Goal: Navigation & Orientation: Find specific page/section

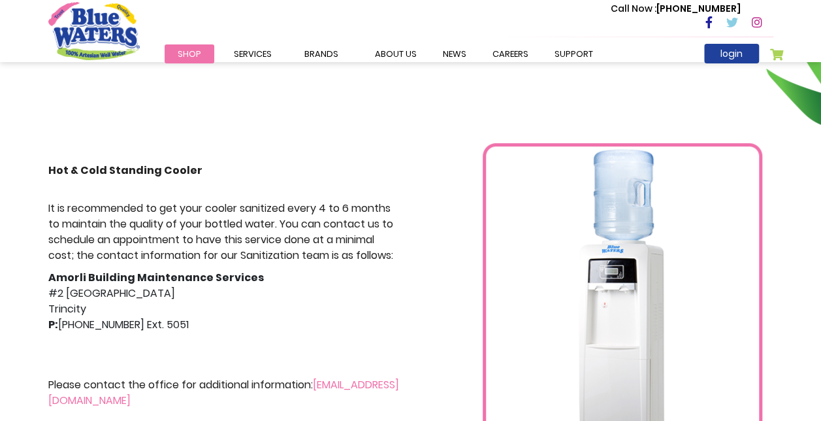
scroll to position [327, 0]
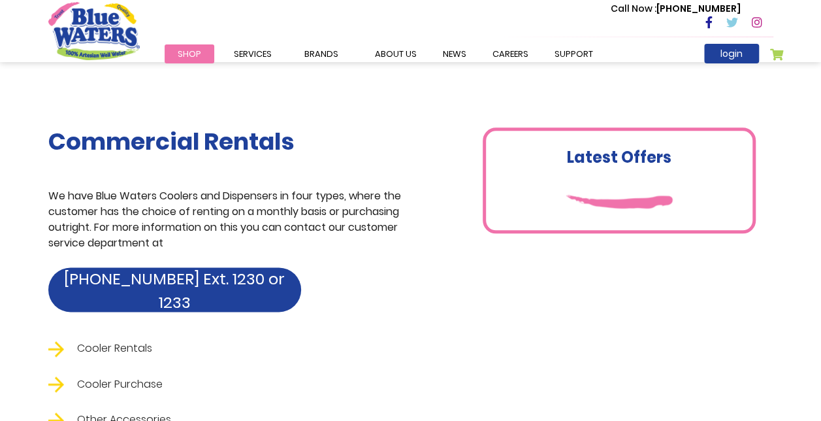
scroll to position [653, 0]
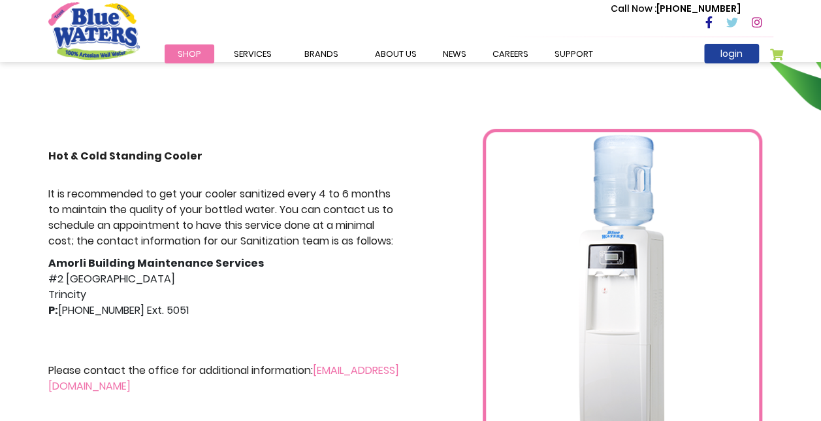
scroll to position [277, 0]
